Goal: Find specific page/section: Find specific page/section

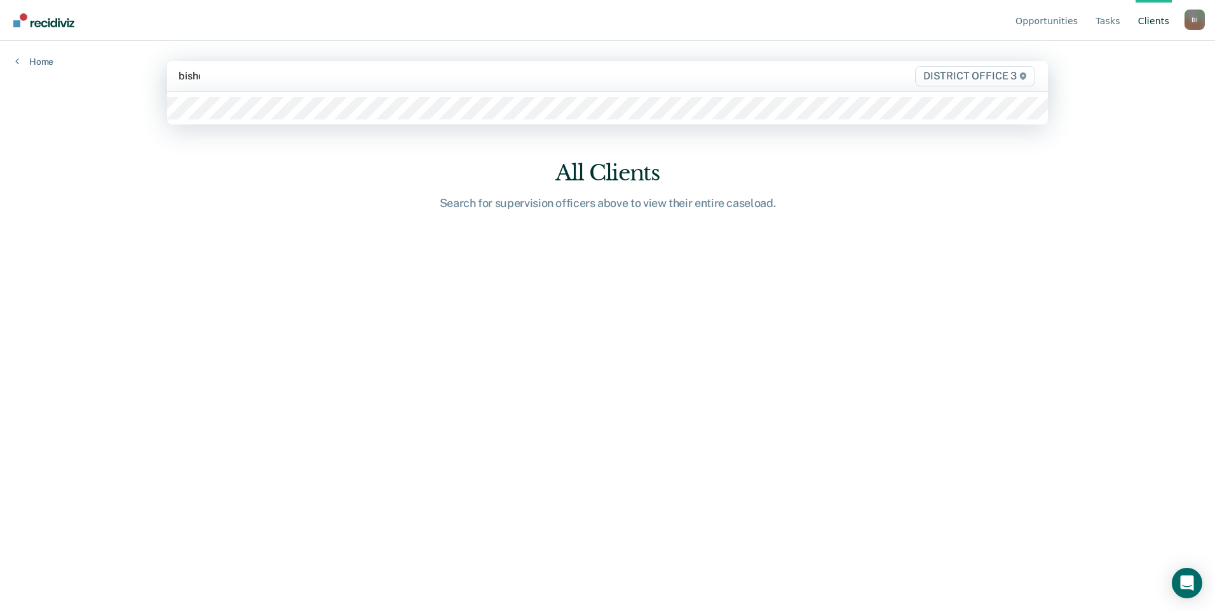
type input "[PERSON_NAME]"
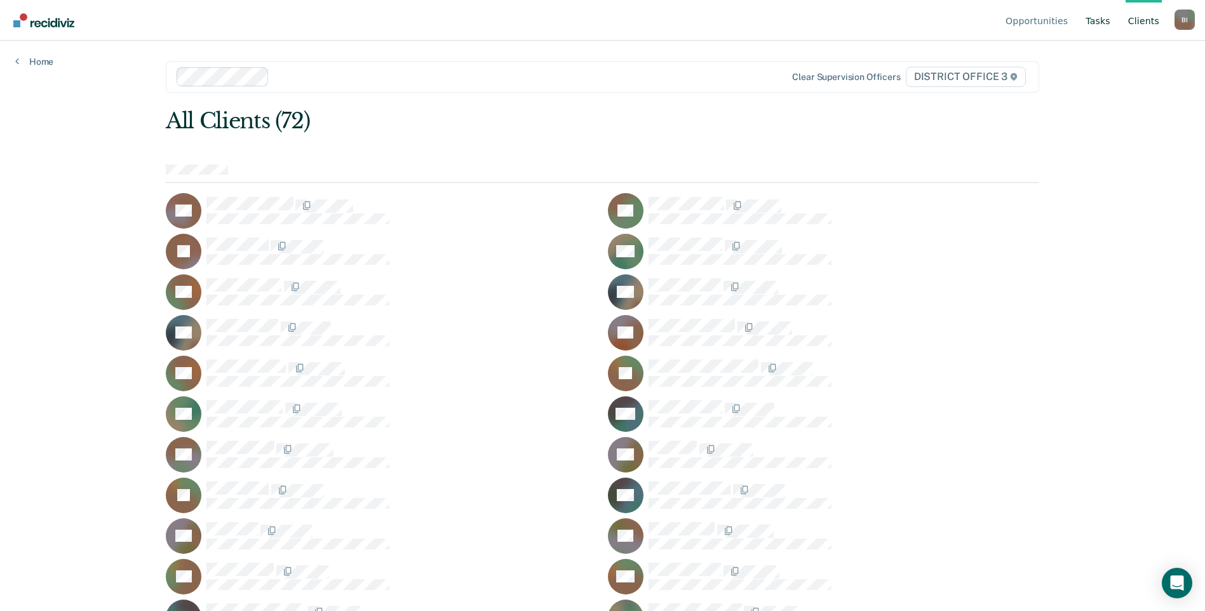
click at [1105, 24] on link "Tasks" at bounding box center [1098, 20] width 30 height 41
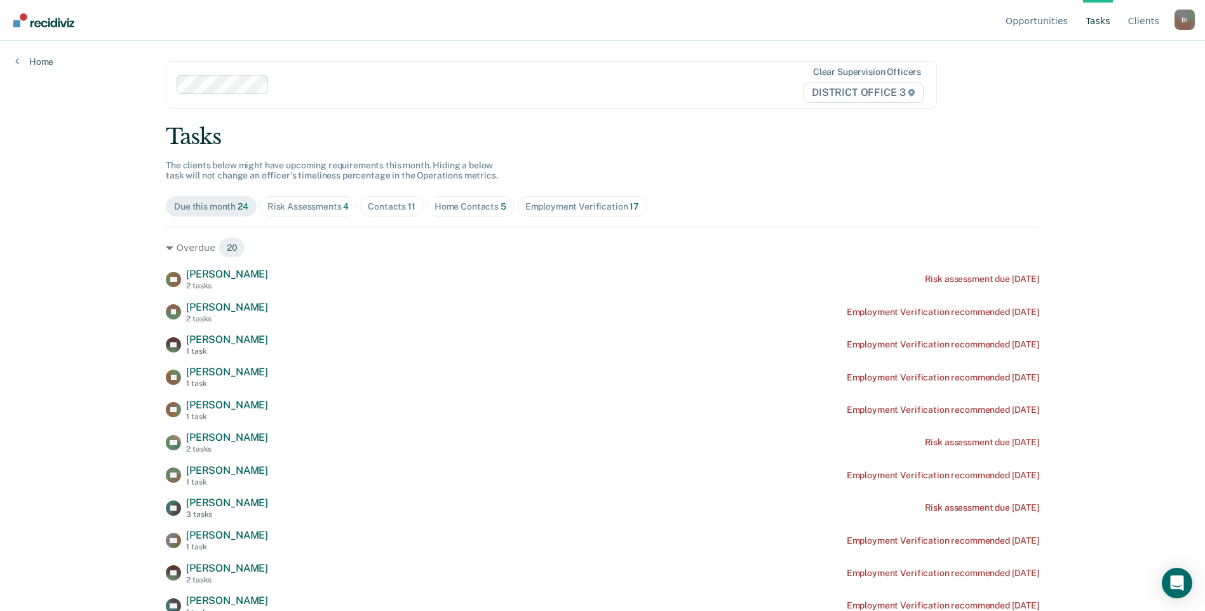
click at [461, 205] on div "Home Contacts 5" at bounding box center [471, 206] width 72 height 11
